Goal: Information Seeking & Learning: Learn about a topic

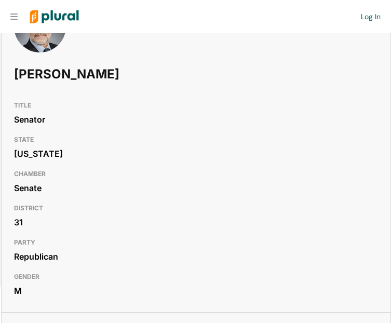
scroll to position [90, 0]
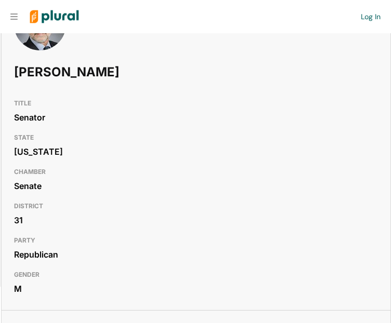
click at [34, 70] on h1 "[PERSON_NAME]" at bounding box center [123, 72] width 219 height 31
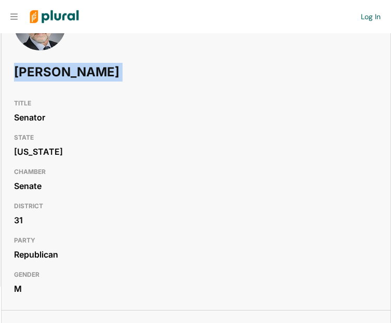
click at [34, 70] on h1 "Cal Bahr" at bounding box center [123, 72] width 219 height 31
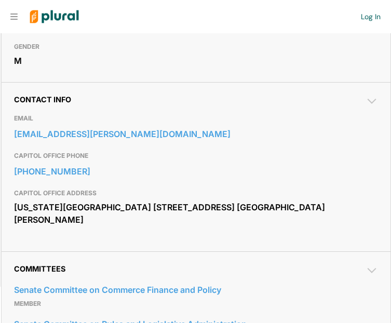
scroll to position [318, 0]
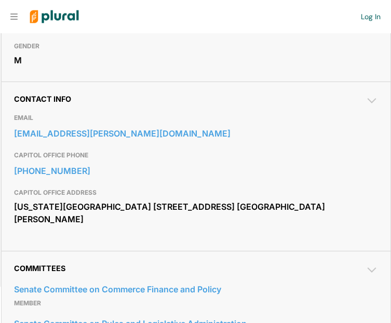
click at [37, 211] on div "Minnesota Senate Building 95 University Ave. West St. Paul, MN 55155" at bounding box center [196, 213] width 364 height 28
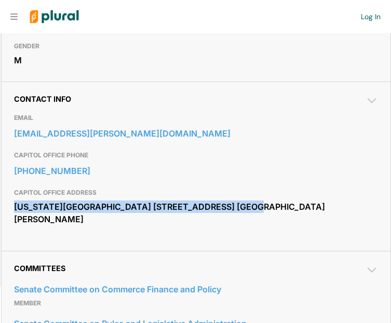
click at [37, 211] on div "Minnesota Senate Building 95 University Ave. West St. Paul, MN 55155" at bounding box center [196, 213] width 364 height 28
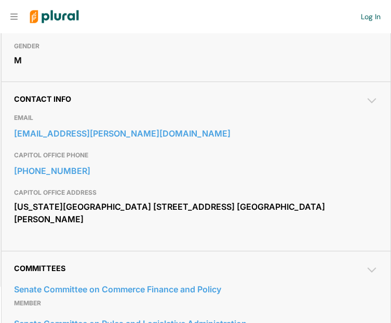
click at [87, 229] on div "CAPITOL OFFICE ADDRESS Minnesota Senate Building 95 University Ave. West St. Pa…" at bounding box center [196, 206] width 364 height 47
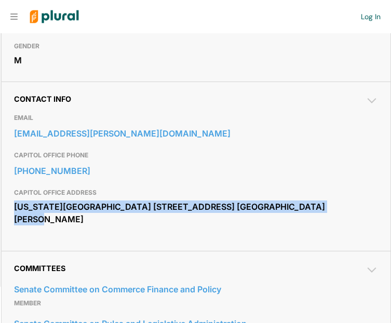
drag, startPoint x: 99, startPoint y: 220, endPoint x: 7, endPoint y: 208, distance: 93.3
click at [7, 208] on div "Contact Info EMAIL sen.cal.bahr@senate.mn CAPITOL OFFICE PHONE 651-296-3219 CAP…" at bounding box center [196, 166] width 389 height 169
copy div "Minnesota Senate Building 95 University Ave. West St. Paul, MN 55155"
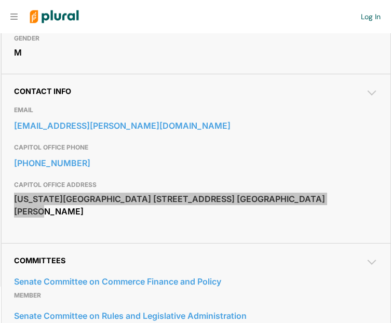
scroll to position [328, 0]
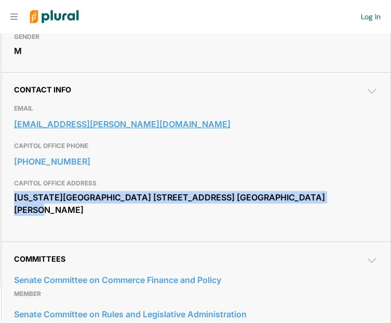
click at [152, 125] on link "sen.cal.bahr@senate.mn" at bounding box center [196, 124] width 364 height 16
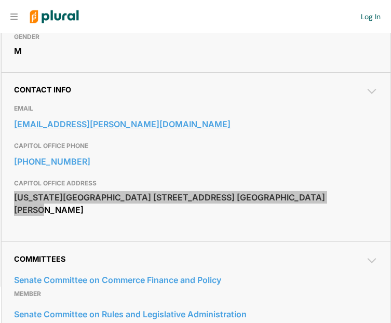
click at [0, 0] on div "Request Demo Create Account Log In Organization Personal ic_keyboard_arrow_down…" at bounding box center [195, 161] width 391 height 323
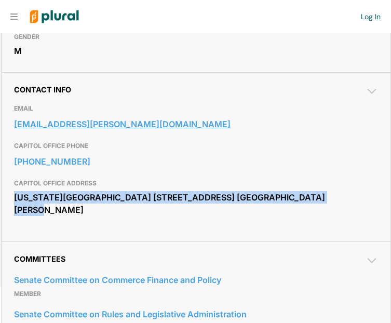
click at [152, 125] on link "sen.cal.bahr@senate.mn" at bounding box center [196, 124] width 364 height 16
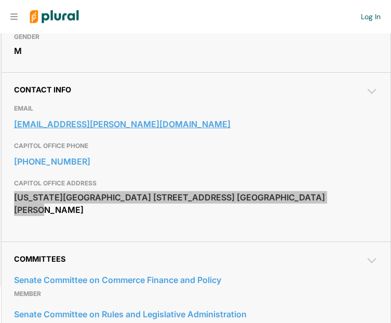
click at [152, 125] on link "sen.cal.bahr@senate.mn" at bounding box center [196, 124] width 364 height 16
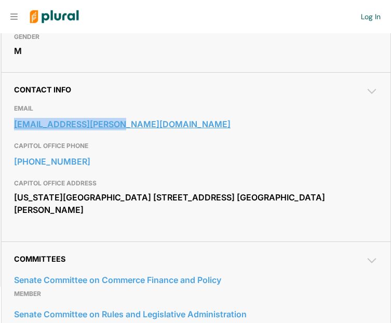
copy link "sen.cal.bahr@senate.mn"
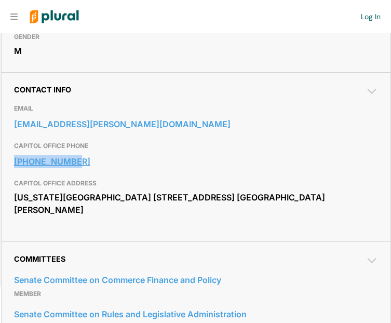
copy link "651-296-3219"
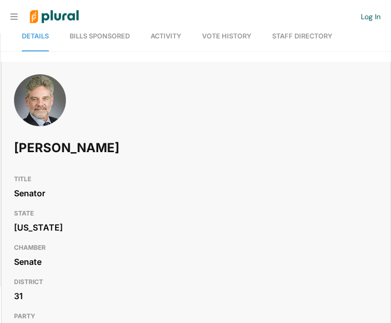
scroll to position [0, 0]
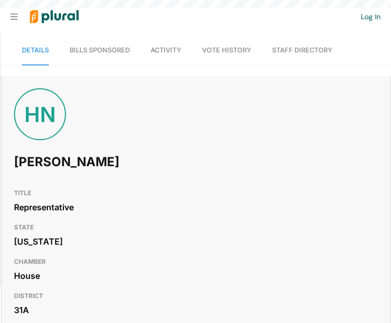
scroll to position [24, 0]
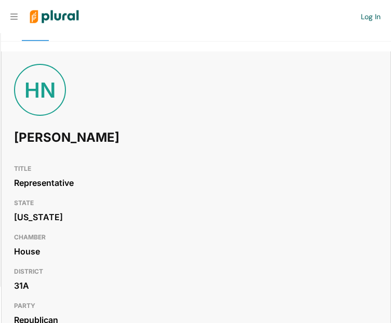
click at [31, 137] on h1 "[PERSON_NAME]" at bounding box center [123, 137] width 219 height 31
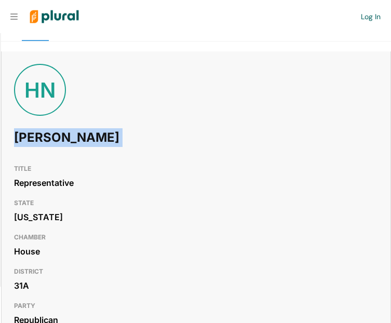
click at [31, 137] on h1 "[PERSON_NAME]" at bounding box center [123, 137] width 219 height 31
copy h1 "[PERSON_NAME]"
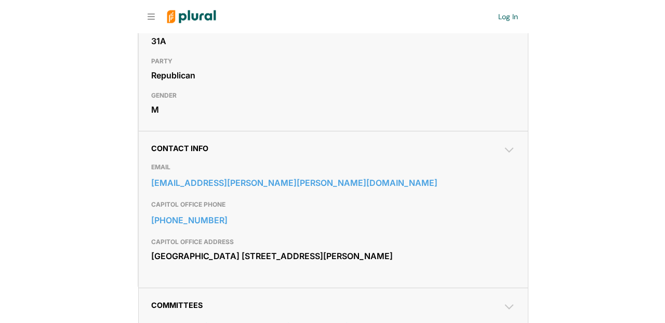
scroll to position [271, 0]
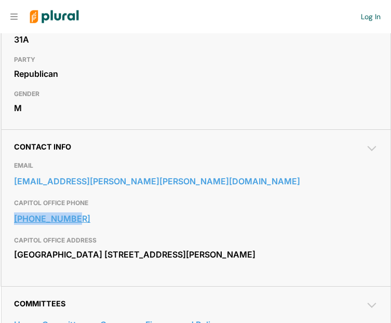
copy link "[PHONE_NUMBER]"
drag, startPoint x: 98, startPoint y: 267, endPoint x: 12, endPoint y: 257, distance: 86.3
click at [12, 257] on div "Contact Info EMAIL [EMAIL_ADDRESS][PERSON_NAME][PERSON_NAME][DOMAIN_NAME] CAPIT…" at bounding box center [196, 207] width 389 height 157
copy div "[GEOGRAPHIC_DATA] [STREET_ADDRESS][PERSON_NAME]"
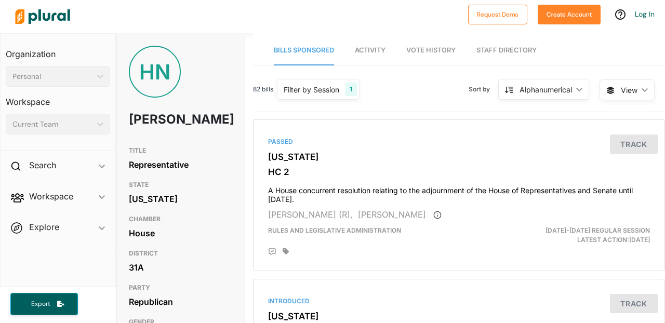
click at [55, 20] on img at bounding box center [42, 16] width 73 height 36
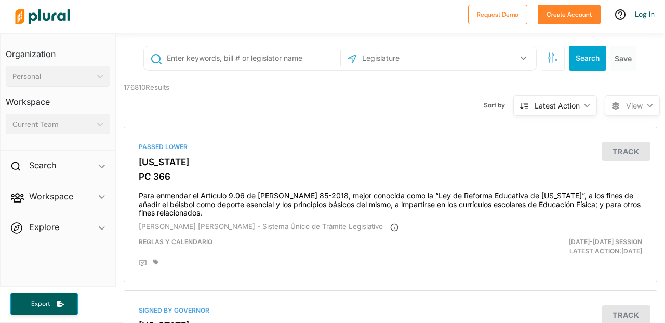
click at [391, 64] on input "text" at bounding box center [416, 58] width 111 height 20
click at [391, 54] on button "button" at bounding box center [524, 58] width 20 height 20
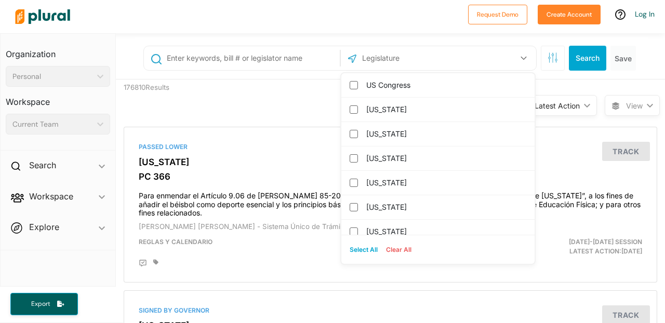
click at [391, 58] on input "text" at bounding box center [416, 58] width 111 height 20
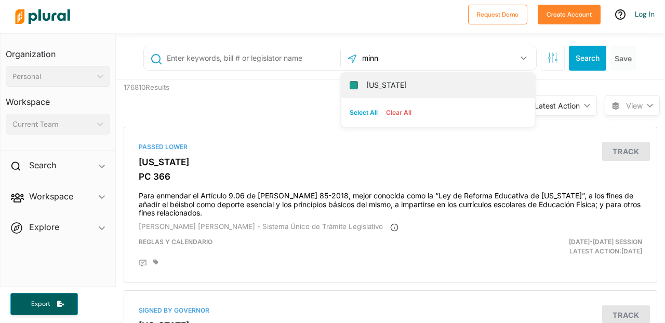
type input "minn"
click at [355, 82] on input "[US_STATE]" at bounding box center [353, 85] width 8 height 8
checkbox input "true"
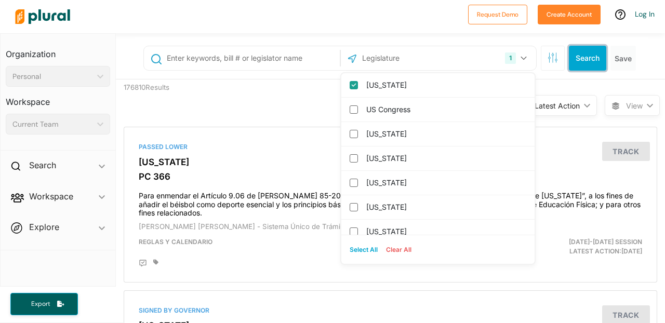
click at [391, 64] on button "Search" at bounding box center [587, 58] width 37 height 25
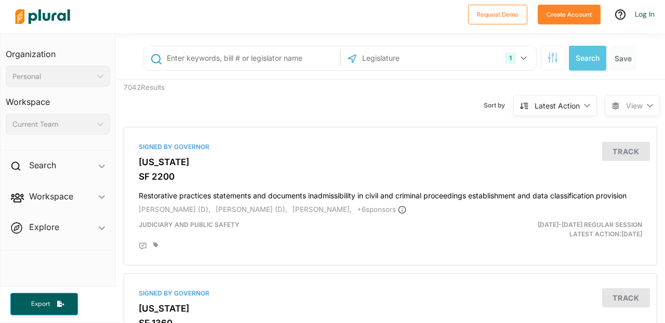
click at [293, 60] on input "text" at bounding box center [251, 58] width 171 height 20
type input "h"
type input "health"
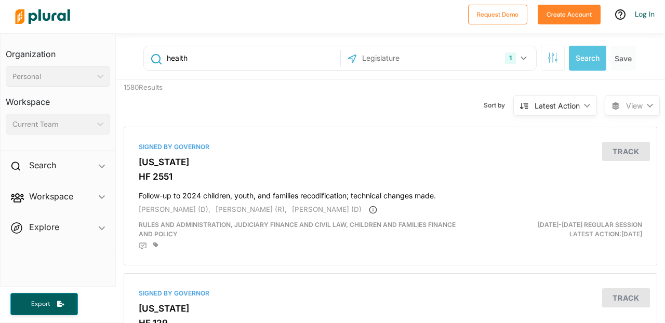
click at [391, 101] on div "Latest Action ic_keyboard_arrow_down" at bounding box center [555, 105] width 84 height 21
click at [391, 103] on span "View" at bounding box center [634, 105] width 17 height 11
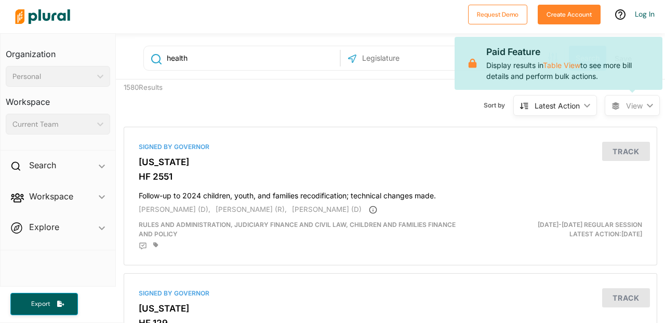
click at [391, 106] on icon "ic_keyboard_arrow_down" at bounding box center [647, 105] width 10 height 5
click at [391, 98] on div "Latest Action ic_keyboard_arrow_down" at bounding box center [555, 105] width 84 height 21
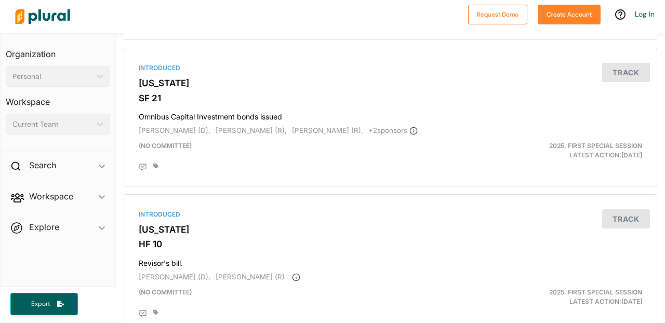
scroll to position [3295, 0]
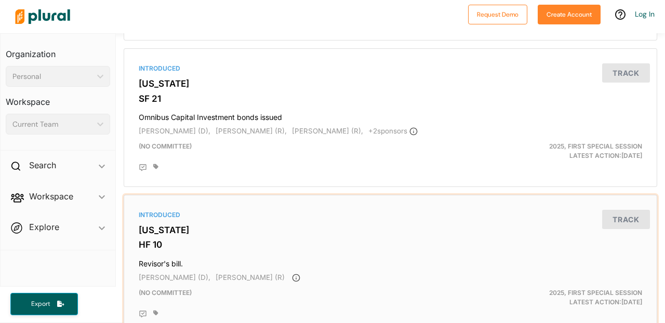
click at [165, 220] on div "Introduced" at bounding box center [390, 214] width 503 height 9
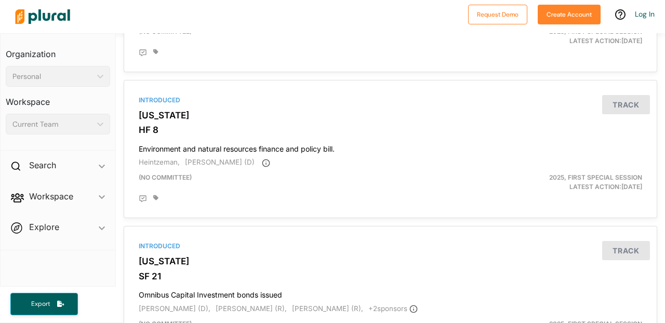
scroll to position [3530, 0]
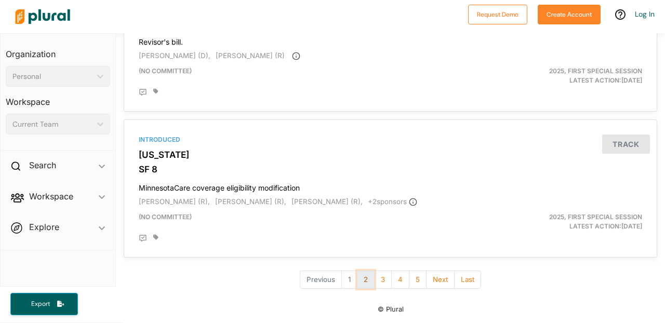
click at [367, 287] on button "2" at bounding box center [366, 280] width 18 height 18
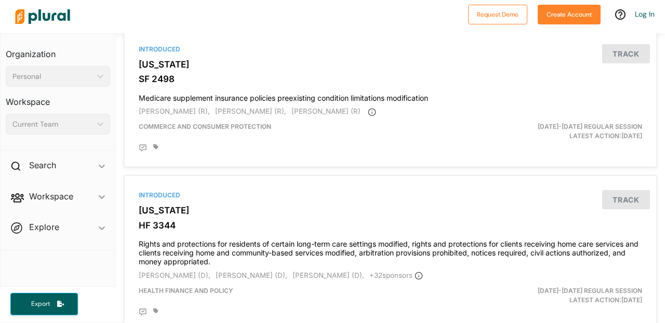
scroll to position [3051, 0]
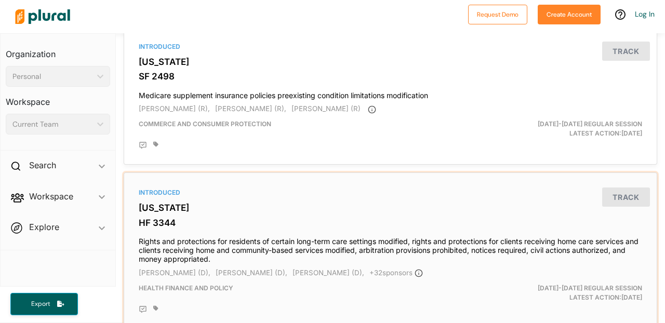
click at [212, 258] on h4 "Rights and protections for residents of certain long-term care settings modifie…" at bounding box center [390, 247] width 503 height 31
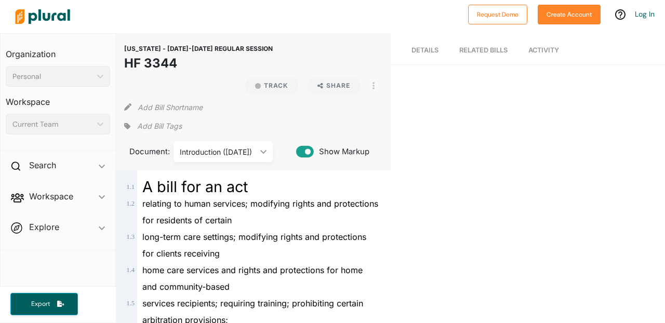
drag, startPoint x: 124, startPoint y: 48, endPoint x: 183, endPoint y: 64, distance: 61.7
click at [183, 64] on div "[US_STATE] - [DATE]-[DATE] REGULAR SESSION HF 3344 Track Share View PDF View So…" at bounding box center [253, 101] width 274 height 137
click at [391, 54] on link "Details" at bounding box center [424, 50] width 27 height 29
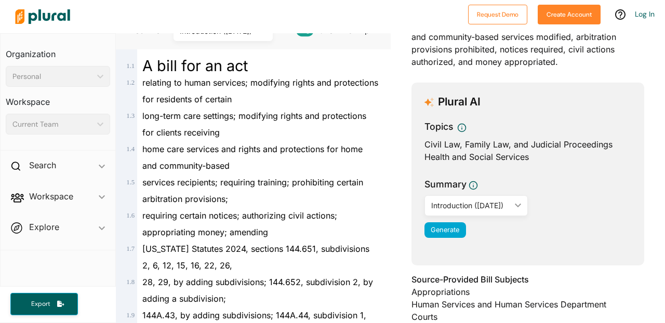
scroll to position [122, 0]
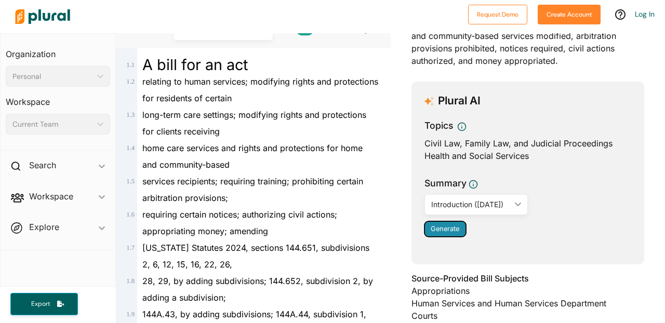
click at [391, 234] on button "Generate" at bounding box center [445, 229] width 42 height 16
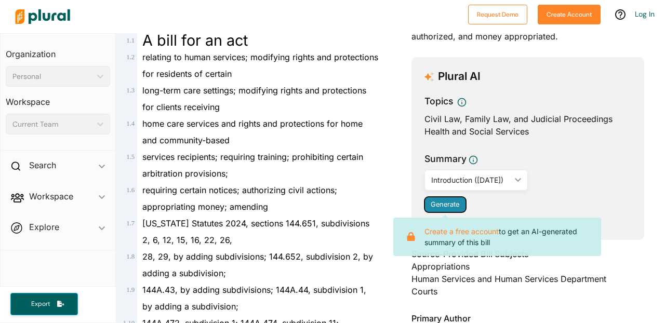
scroll to position [0, 0]
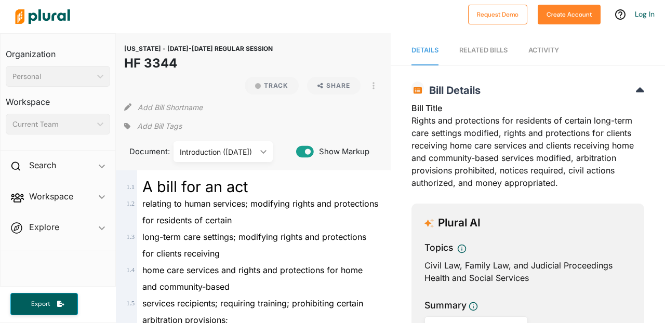
click at [391, 55] on link "Activity" at bounding box center [543, 51] width 31 height 30
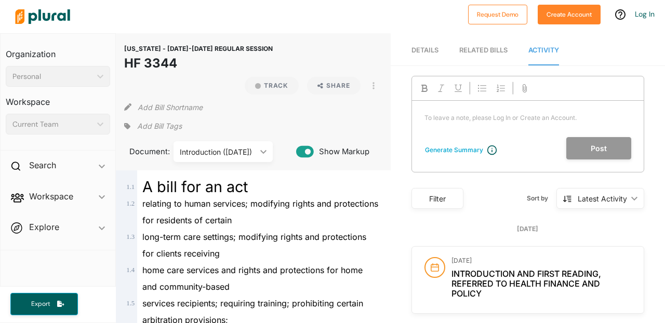
click at [391, 55] on link "RELATED BILLS" at bounding box center [483, 51] width 48 height 30
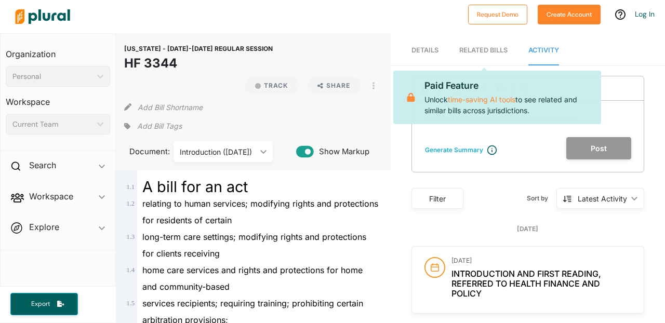
click at [391, 56] on link "Details" at bounding box center [424, 51] width 27 height 30
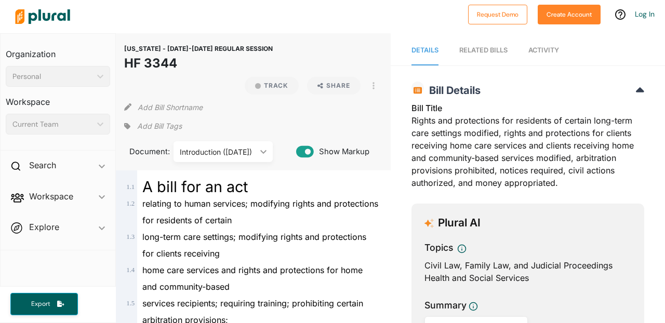
copy header "[US_STATE] - [DATE]-[DATE] REGULAR SESSION HF 3344"
click at [263, 151] on icon "ic_keyboard_arrow_down" at bounding box center [261, 152] width 10 height 5
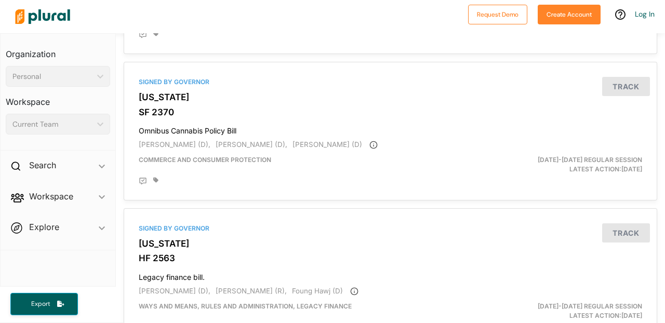
scroll to position [1181, 0]
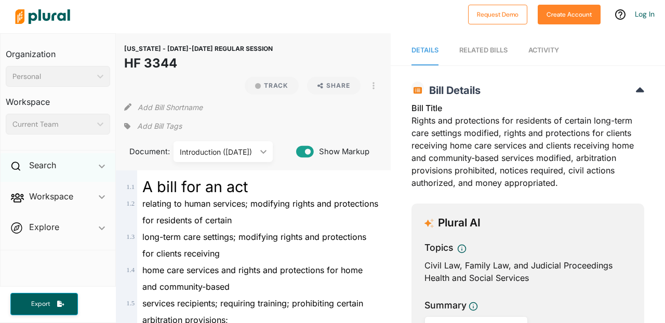
click at [23, 165] on span at bounding box center [17, 167] width 13 height 16
click at [36, 190] on h4 "Bills" at bounding box center [60, 189] width 89 height 10
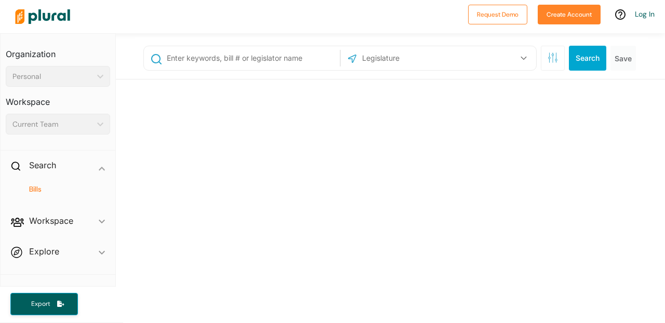
click at [379, 62] on input "text" at bounding box center [416, 58] width 111 height 20
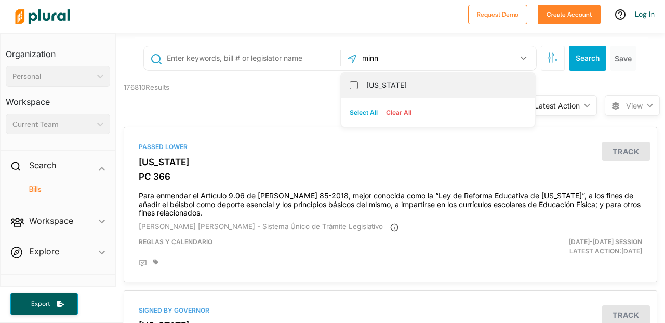
type input "minn"
click at [388, 85] on label "[US_STATE]" at bounding box center [445, 85] width 158 height 16
click at [358, 85] on input "[US_STATE]" at bounding box center [353, 85] width 8 height 8
checkbox input "true"
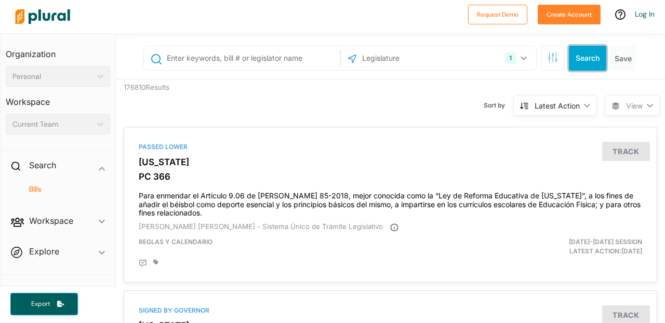
click at [391, 59] on button "Search" at bounding box center [587, 58] width 37 height 25
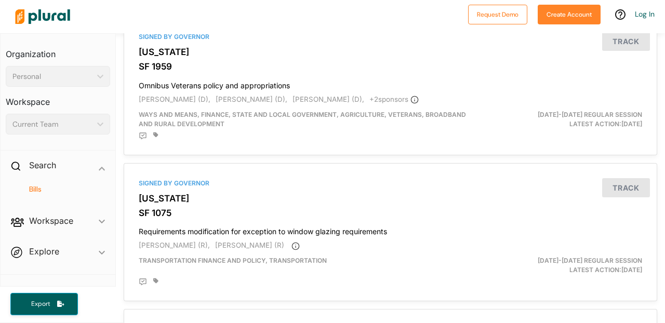
scroll to position [1658, 0]
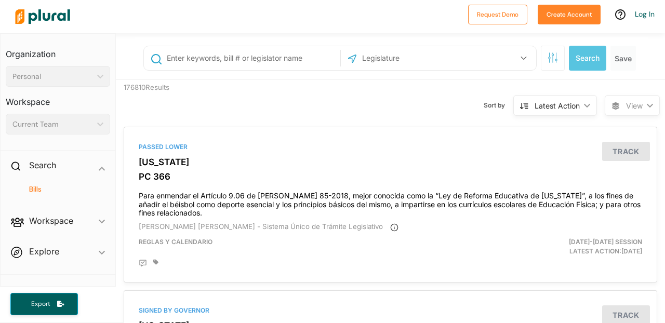
click at [391, 57] on input "text" at bounding box center [416, 58] width 111 height 20
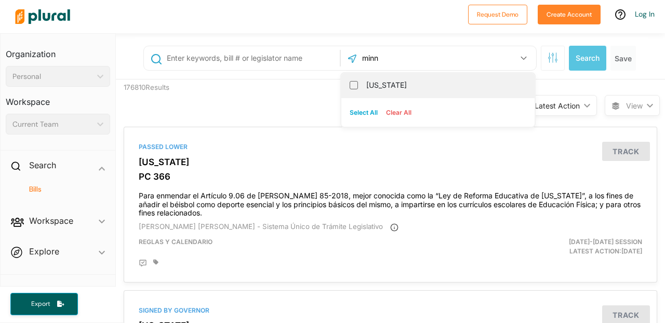
type input "minn"
click at [357, 83] on div "[US_STATE]" at bounding box center [437, 85] width 193 height 24
click at [353, 89] on div "[US_STATE]" at bounding box center [437, 85] width 193 height 24
click at [354, 88] on input "[US_STATE]" at bounding box center [353, 85] width 8 height 8
checkbox input "true"
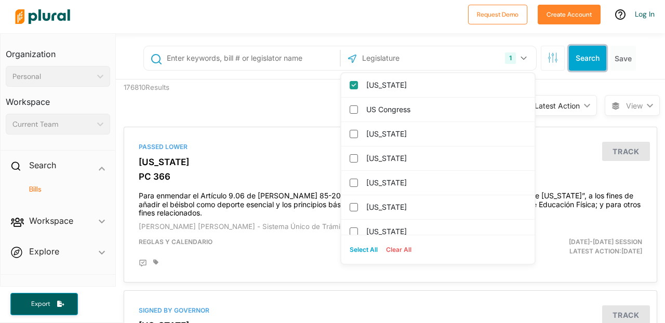
click at [391, 53] on button "Search" at bounding box center [587, 58] width 37 height 25
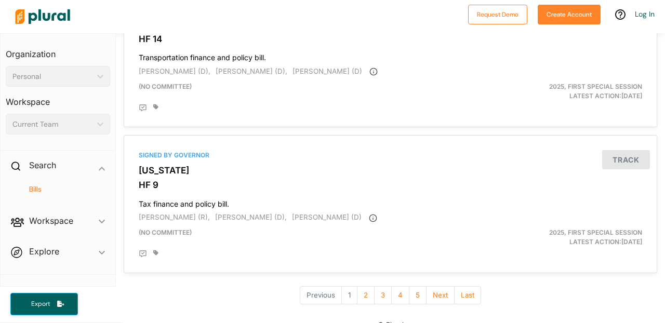
scroll to position [3556, 0]
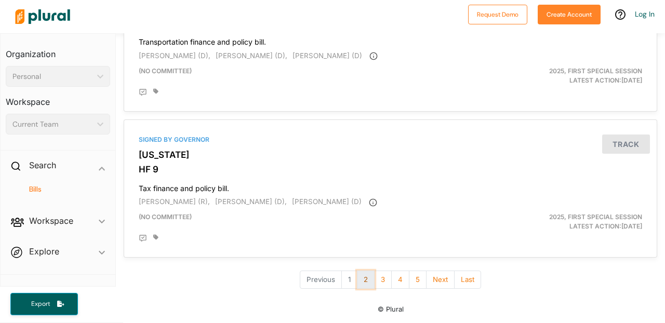
click at [364, 284] on button "2" at bounding box center [366, 280] width 18 height 18
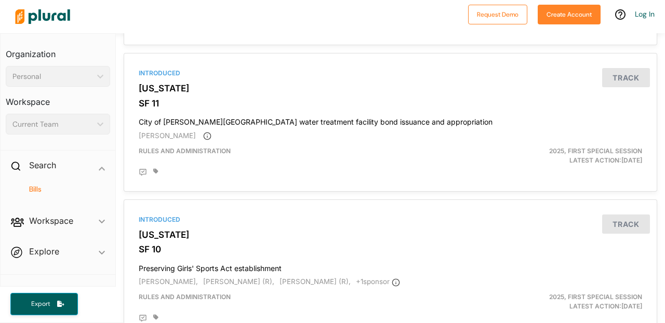
scroll to position [2999, 0]
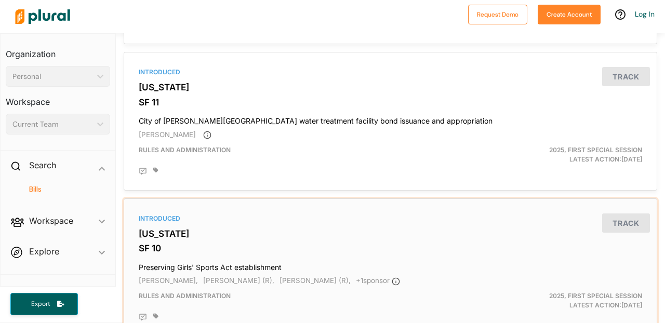
click at [280, 223] on div "Introduced" at bounding box center [390, 218] width 503 height 9
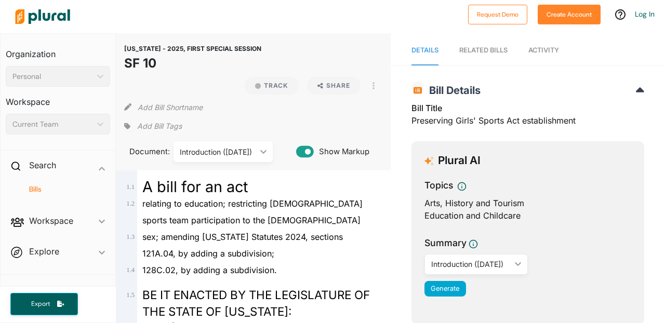
click at [147, 64] on h1 "SF 10" at bounding box center [192, 63] width 137 height 19
copy div "SF 10 Track"
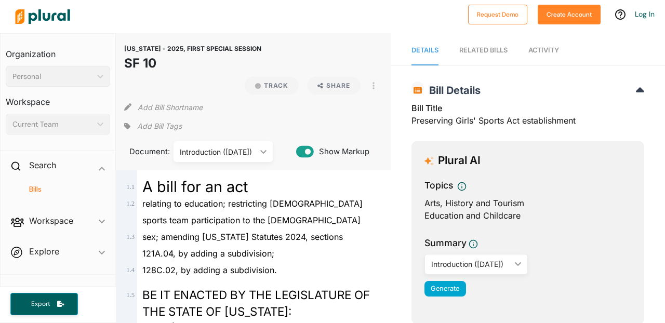
click at [171, 59] on h1 "SF 10" at bounding box center [192, 63] width 137 height 19
drag, startPoint x: 171, startPoint y: 59, endPoint x: 125, endPoint y: 50, distance: 47.1
click at [125, 50] on header "[US_STATE] - 2025, FIRST SPECIAL SESSION SF 10" at bounding box center [192, 59] width 137 height 35
copy div "[US_STATE] - 2025, FIRST SPECIAL SESSION SF 10 Track"
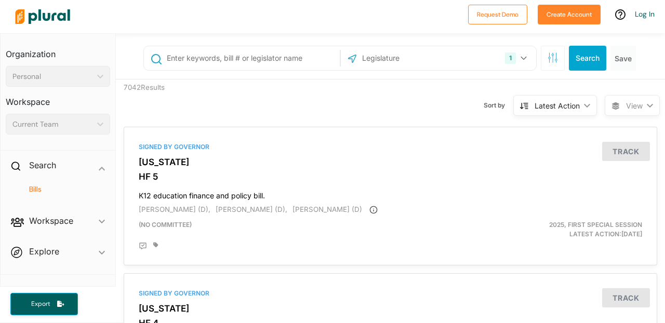
click at [372, 56] on input "text" at bounding box center [416, 58] width 111 height 20
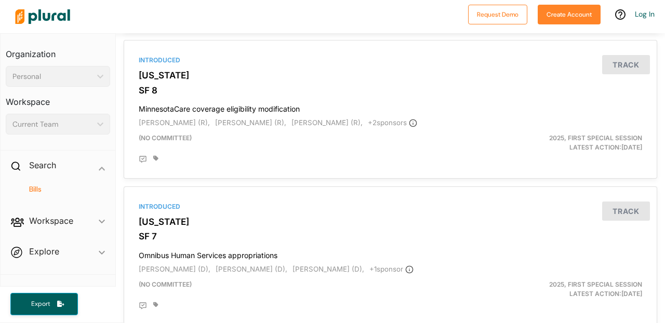
scroll to position [3530, 0]
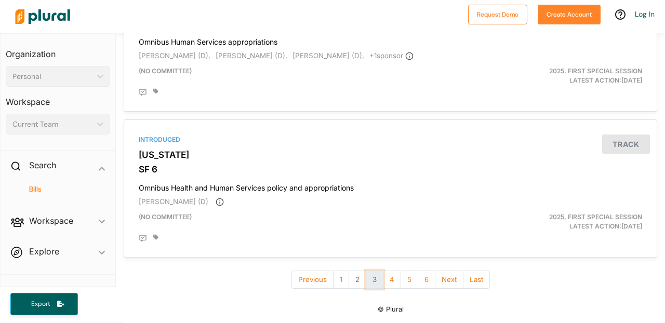
click at [375, 281] on button "3" at bounding box center [375, 280] width 18 height 18
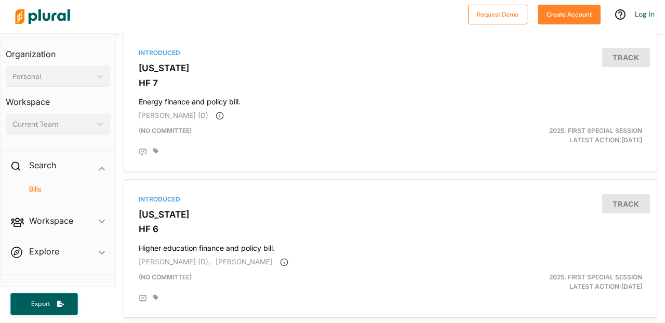
scroll to position [1565, 0]
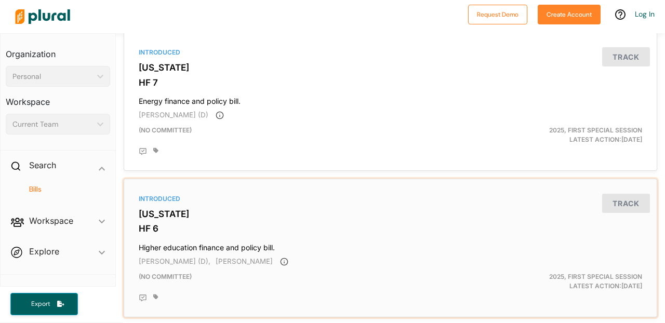
click at [298, 246] on h4 "Higher education finance and policy bill." at bounding box center [390, 245] width 503 height 14
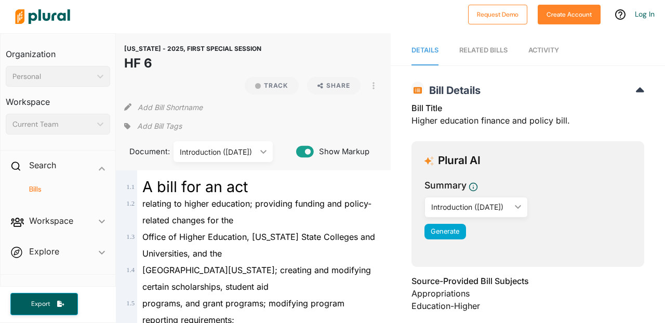
click at [391, 51] on span "Activity" at bounding box center [543, 50] width 31 height 8
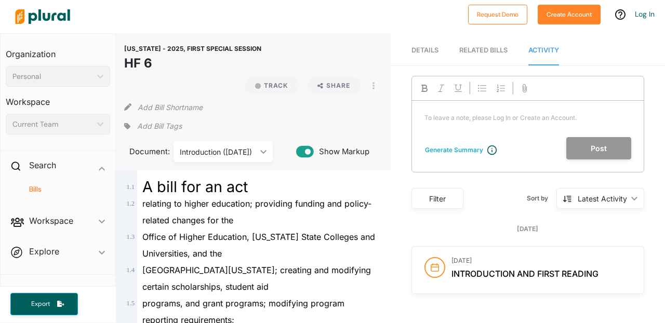
click at [391, 56] on link "RELATED BILLS" at bounding box center [483, 51] width 48 height 30
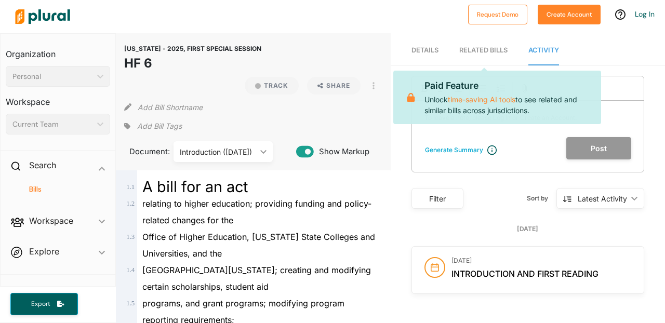
click at [391, 52] on span "Details" at bounding box center [424, 50] width 27 height 8
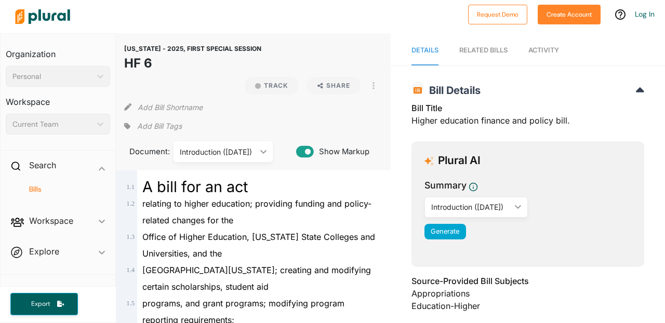
click at [391, 206] on div "Introduction ([DATE])" at bounding box center [470, 206] width 79 height 11
click at [198, 152] on div "Introduction ([DATE])" at bounding box center [218, 151] width 76 height 11
click at [221, 50] on span "[US_STATE] - 2025, FIRST SPECIAL SESSION" at bounding box center [192, 49] width 137 height 8
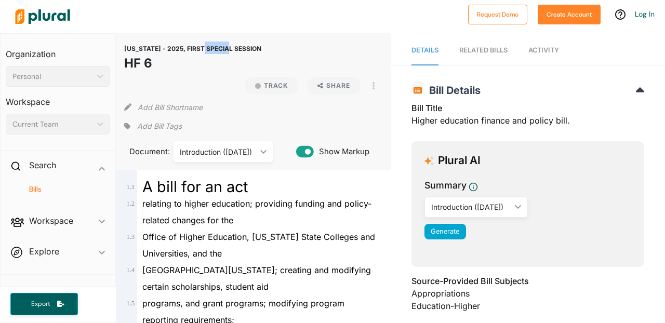
click at [221, 50] on span "[US_STATE] - 2025, FIRST SPECIAL SESSION" at bounding box center [192, 49] width 137 height 8
click at [193, 71] on h1 "HF 6" at bounding box center [192, 63] width 137 height 19
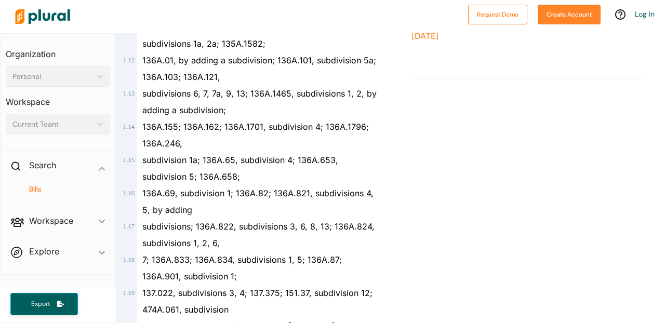
scroll to position [476, 0]
